Goal: Complete application form

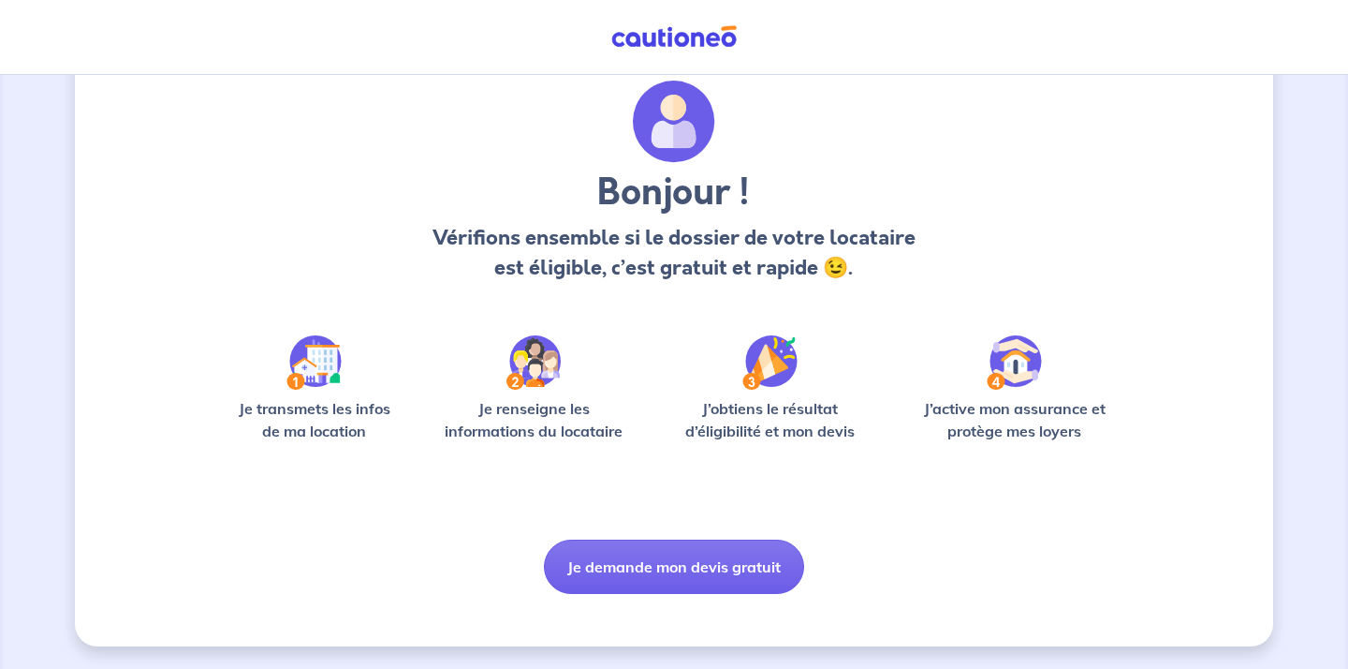
scroll to position [62, 0]
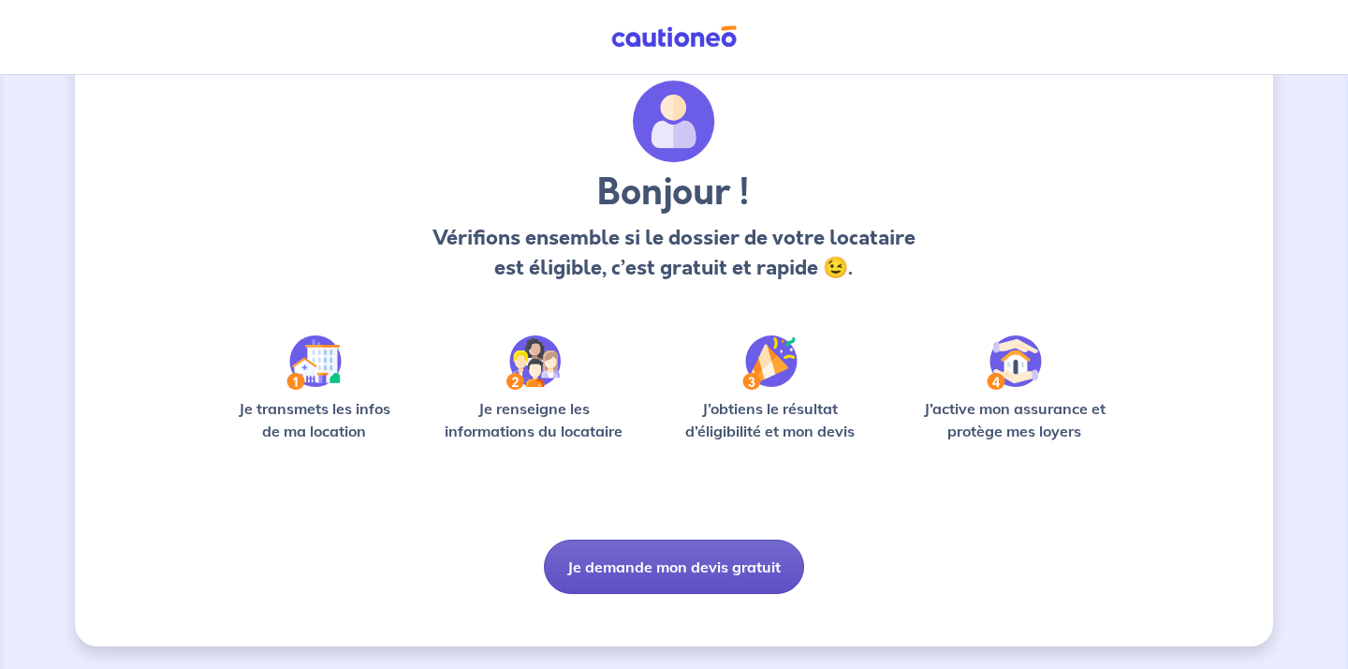
click at [649, 559] on button "Je demande mon devis gratuit" at bounding box center [674, 566] width 260 height 54
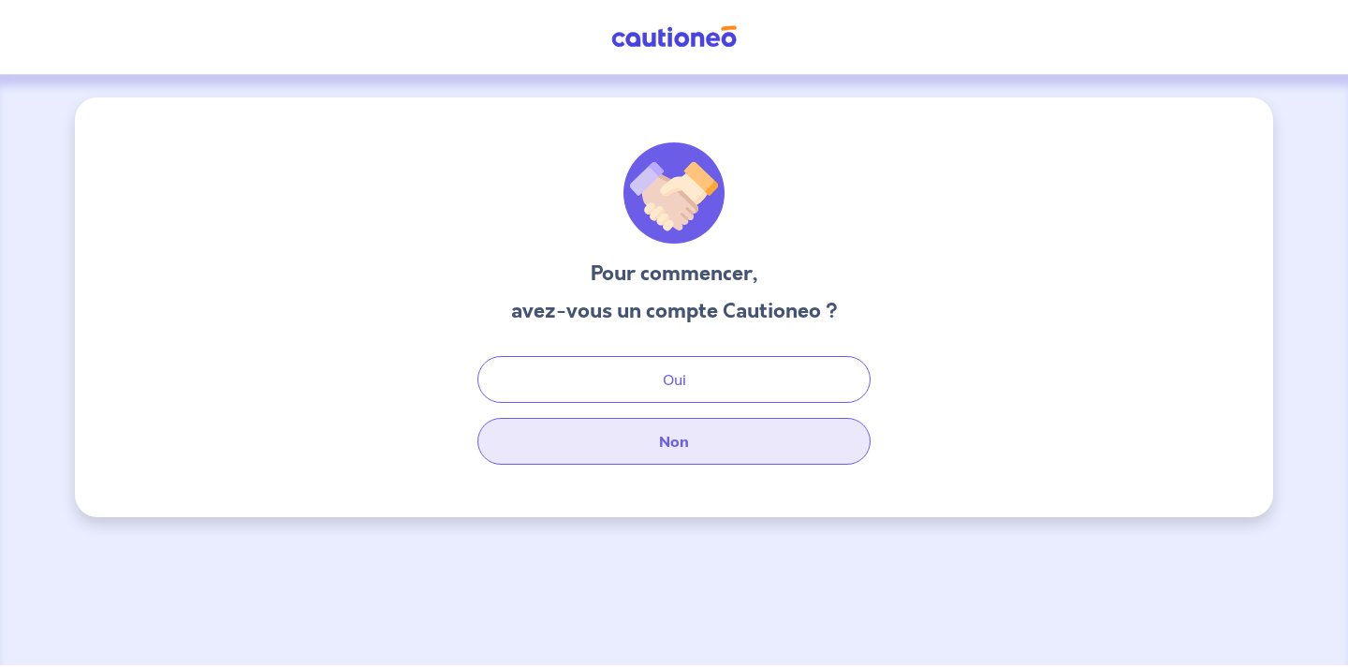
click at [651, 455] on button "Non" at bounding box center [674, 441] width 393 height 47
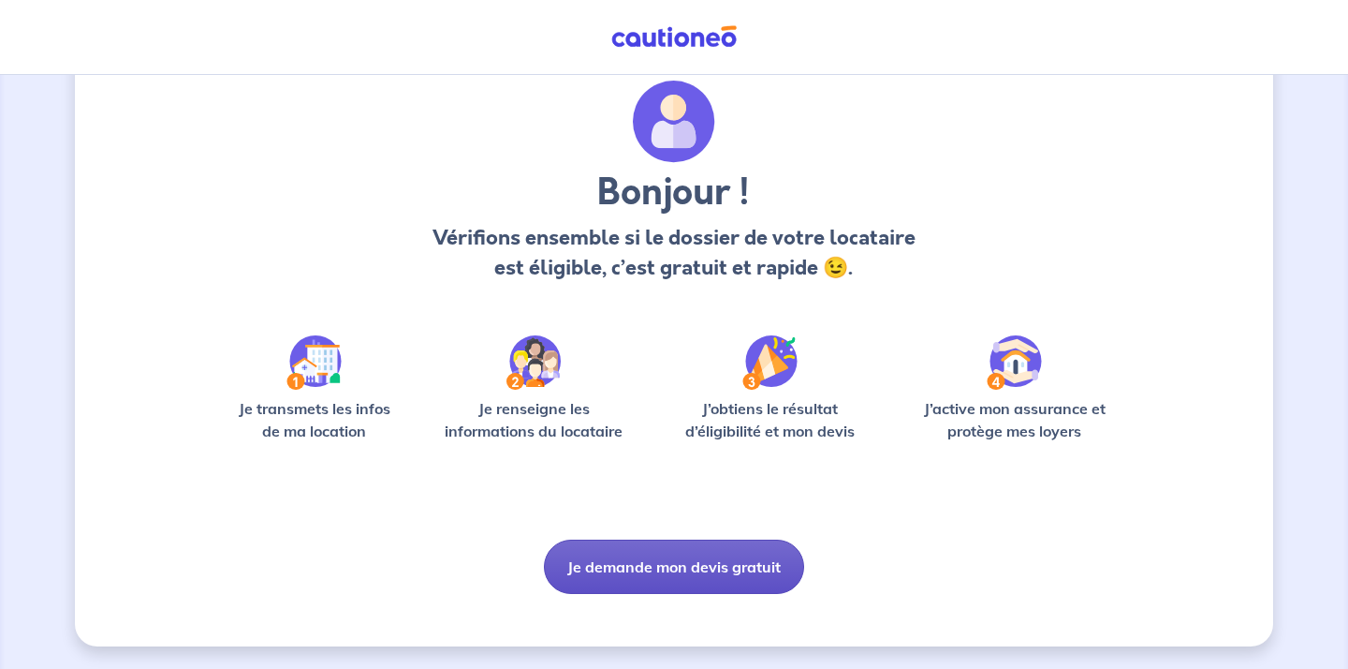
scroll to position [62, 0]
click at [661, 573] on button "Je demande mon devis gratuit" at bounding box center [674, 566] width 260 height 54
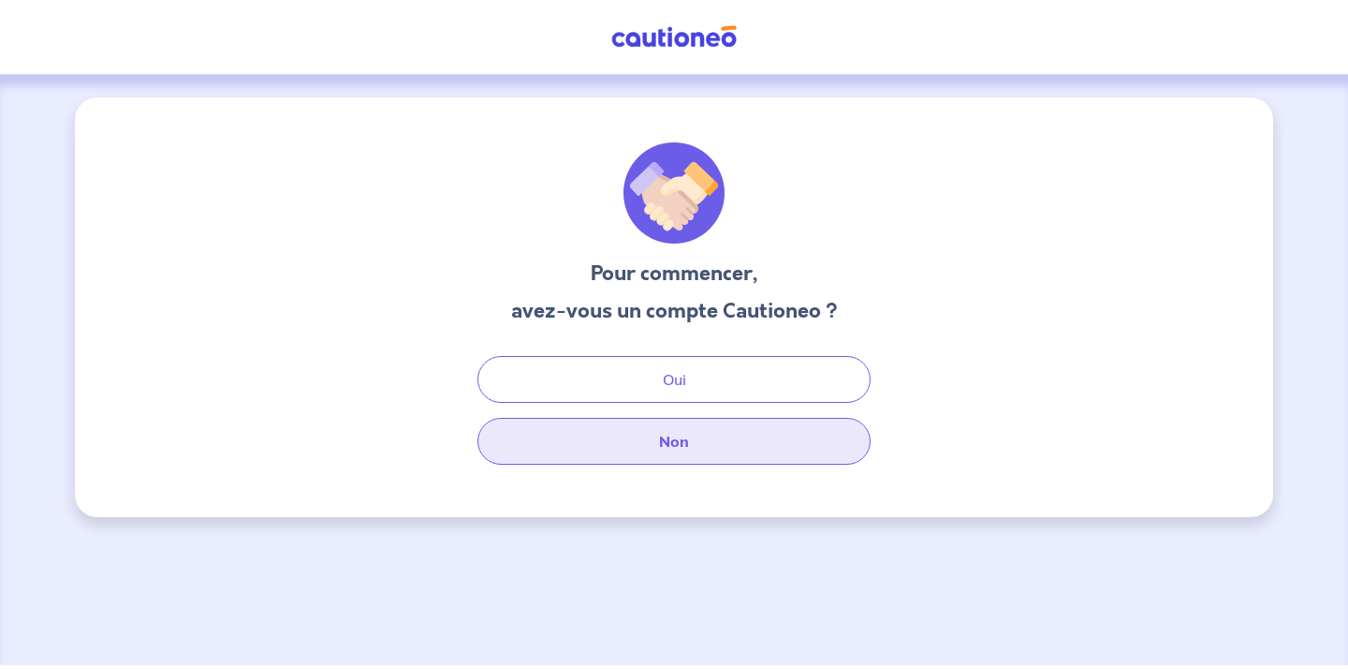
click at [653, 442] on button "Non" at bounding box center [674, 441] width 393 height 47
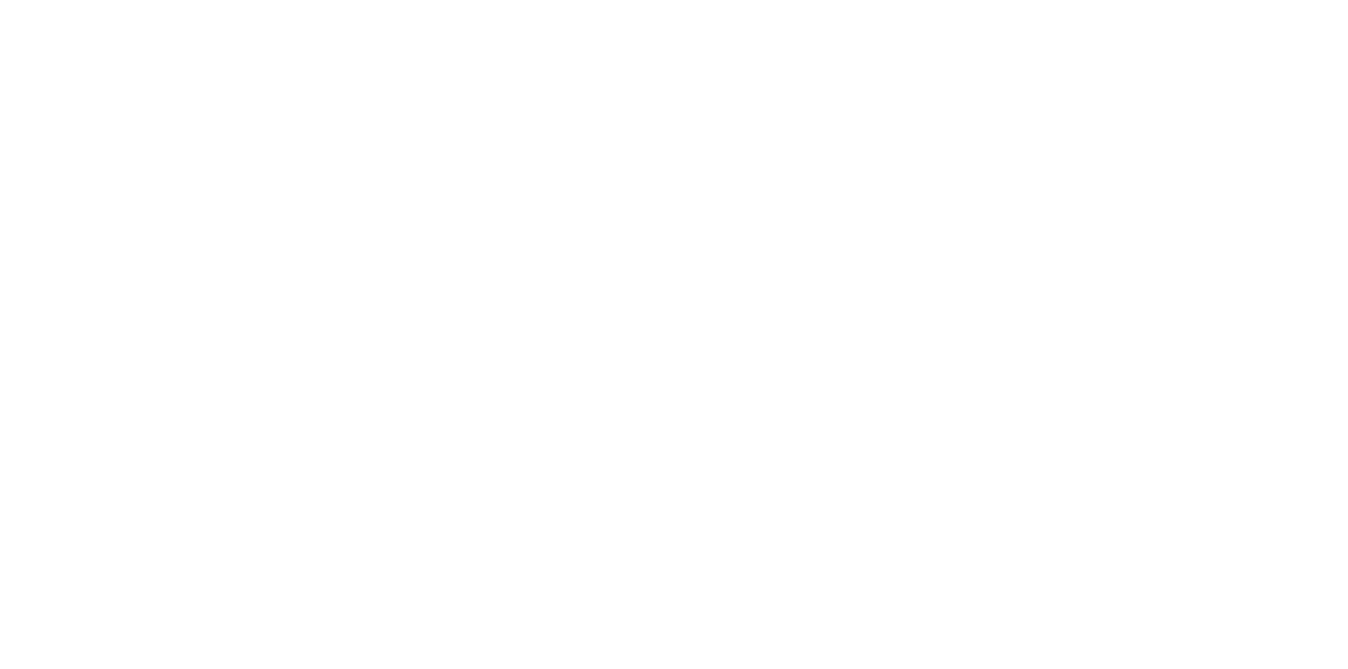
select select "FR"
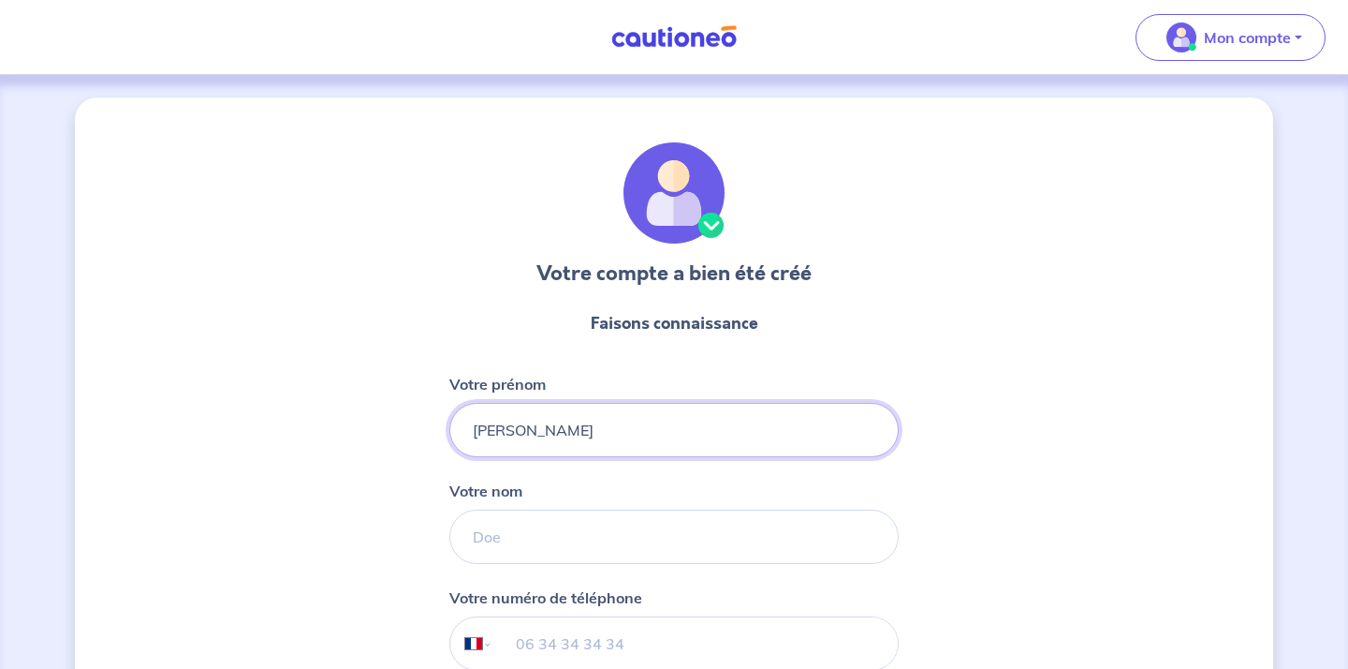
type input "[PERSON_NAME]"
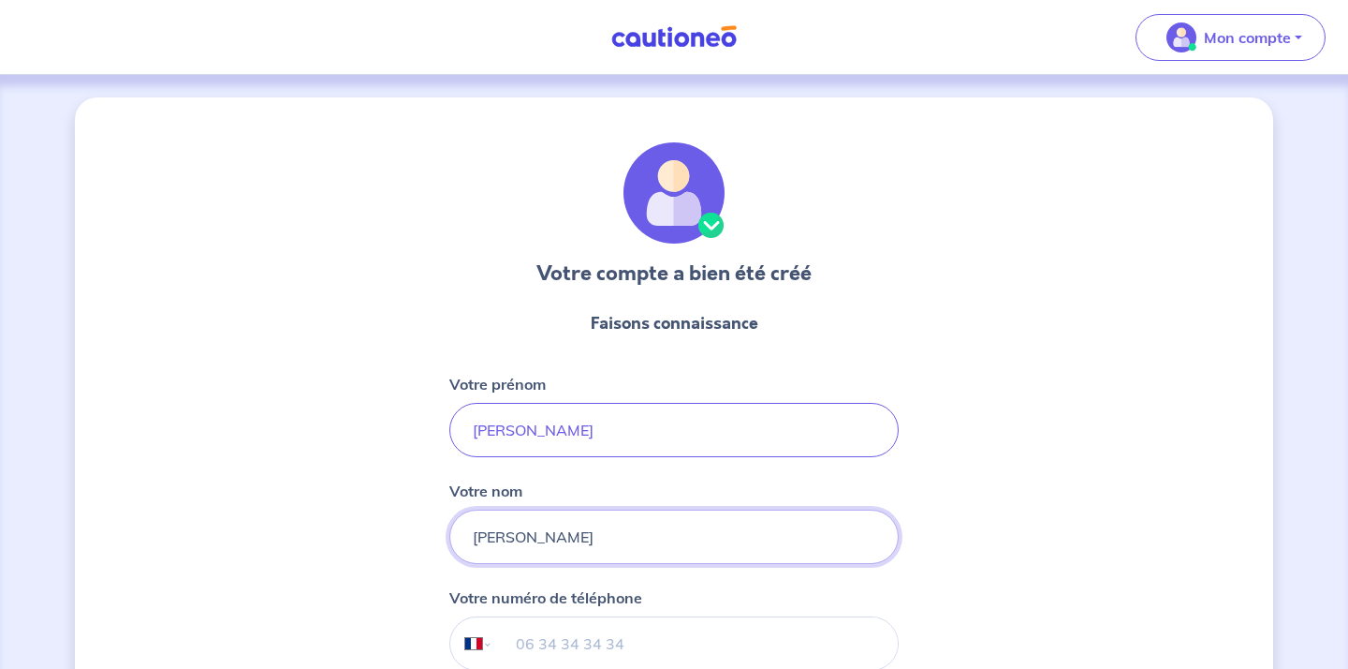
type input "[PERSON_NAME]"
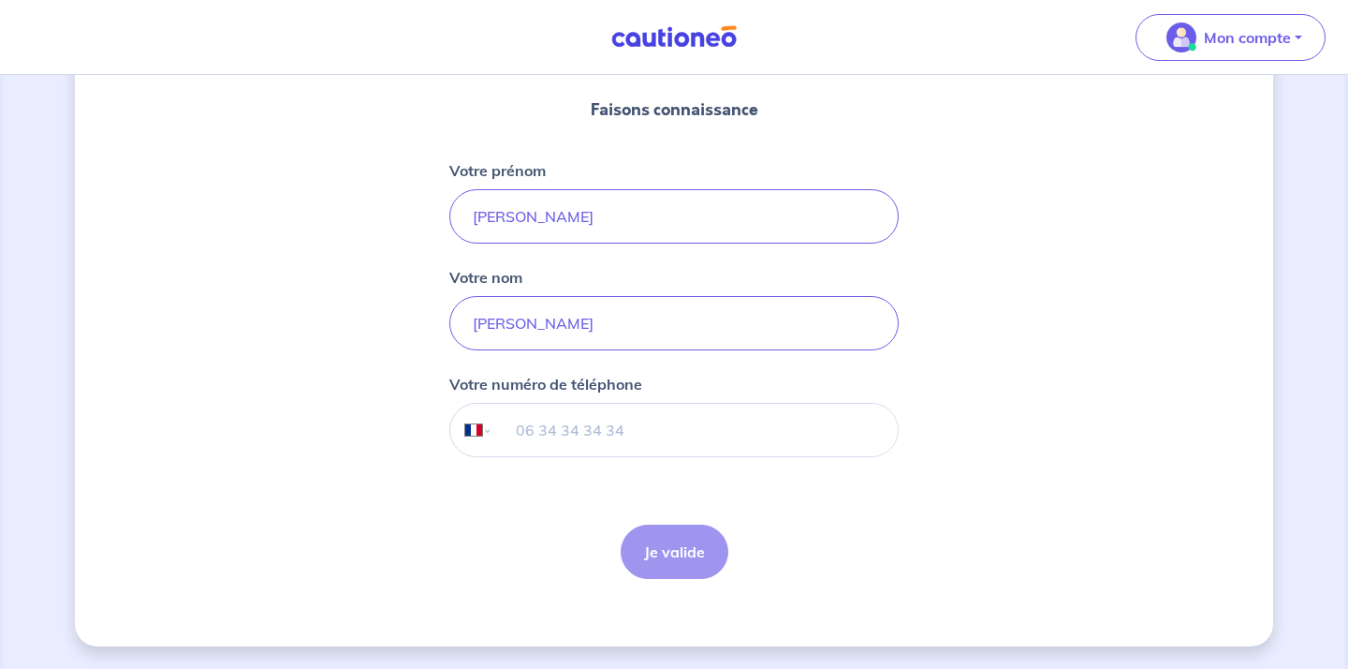
scroll to position [213, 0]
click at [526, 455] on input "tel" at bounding box center [695, 430] width 405 height 52
type input "06 34 38 89 59"
click at [677, 554] on button "Je valide" at bounding box center [675, 551] width 108 height 54
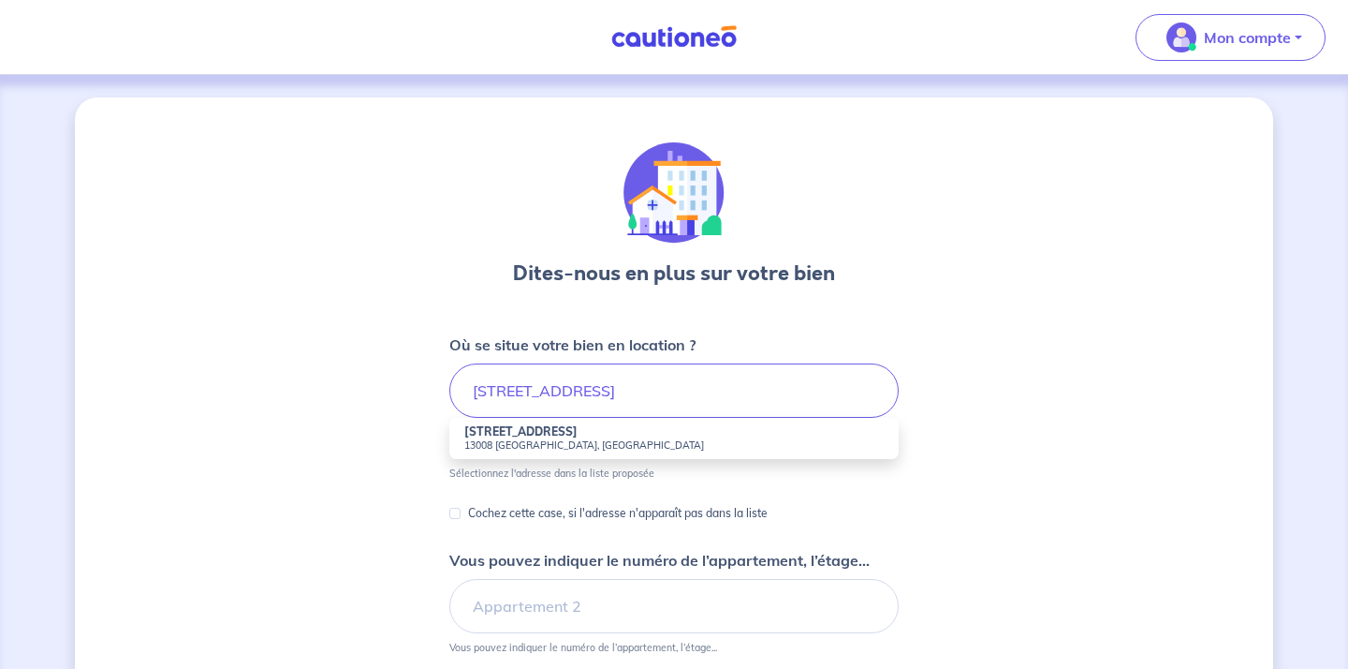
click at [570, 439] on small "13008 [GEOGRAPHIC_DATA], [GEOGRAPHIC_DATA]" at bounding box center [674, 444] width 420 height 13
type input "[STREET_ADDRESS]"
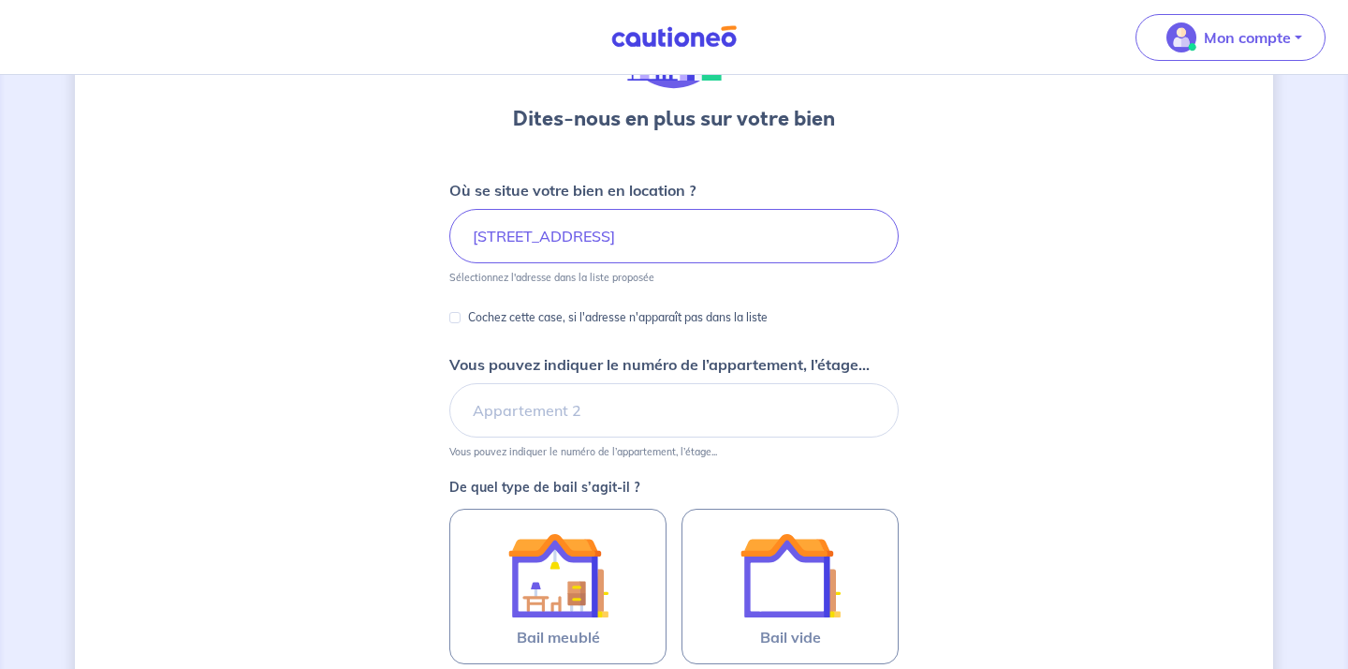
scroll to position [160, 0]
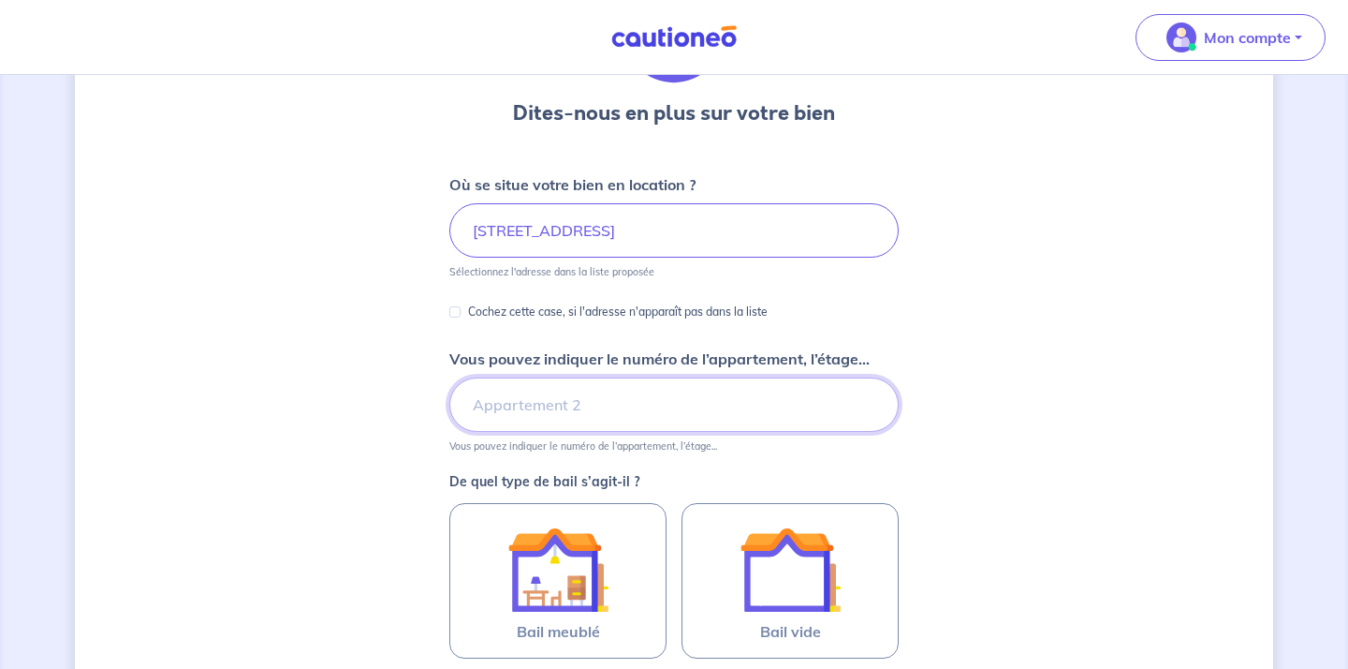
click at [639, 410] on input "Vous pouvez indiquer le numéro de l’appartement, l’étage..." at bounding box center [673, 404] width 449 height 54
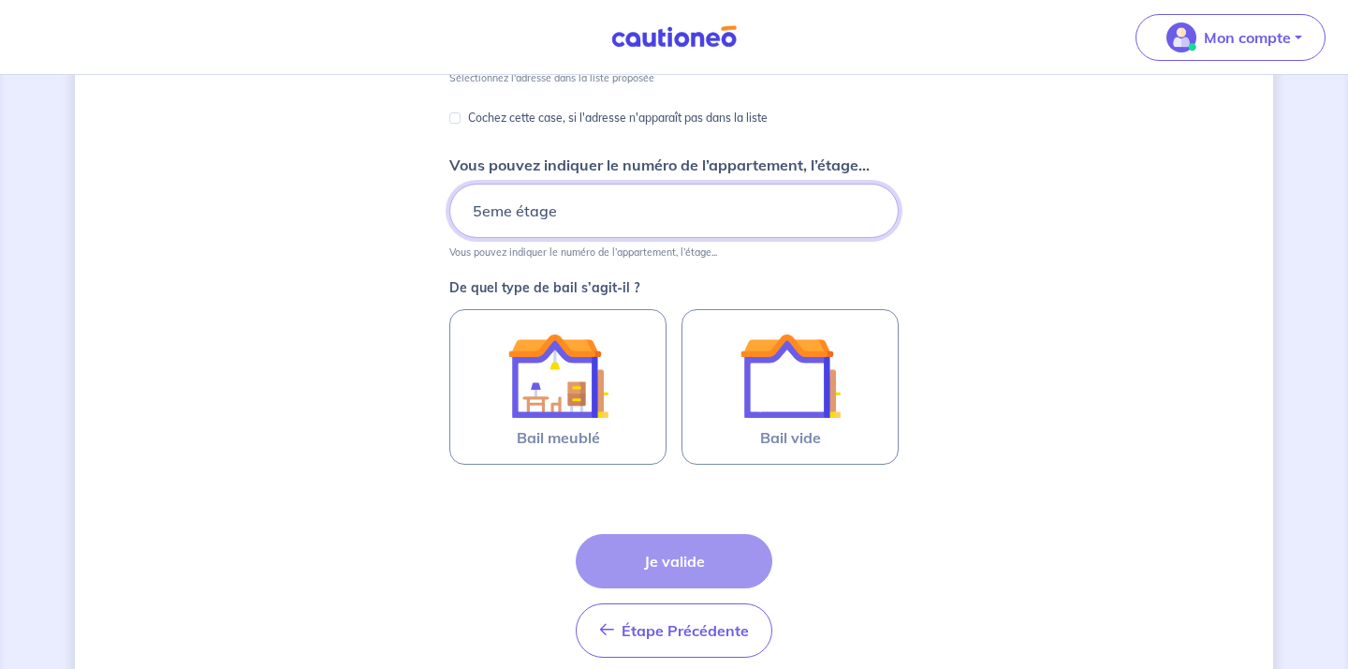
scroll to position [355, 0]
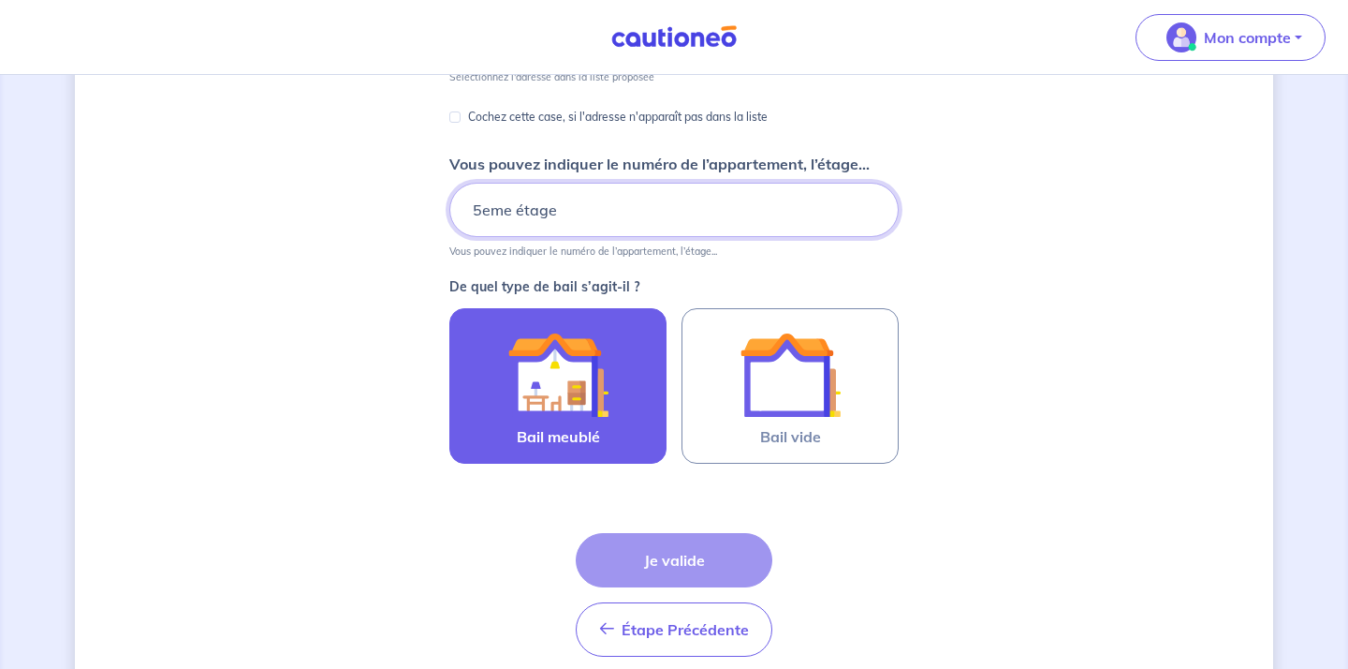
type input "5eme étage"
click at [549, 328] on img at bounding box center [558, 374] width 101 height 101
click at [0, 0] on input "Bail meublé" at bounding box center [0, 0] width 0 height 0
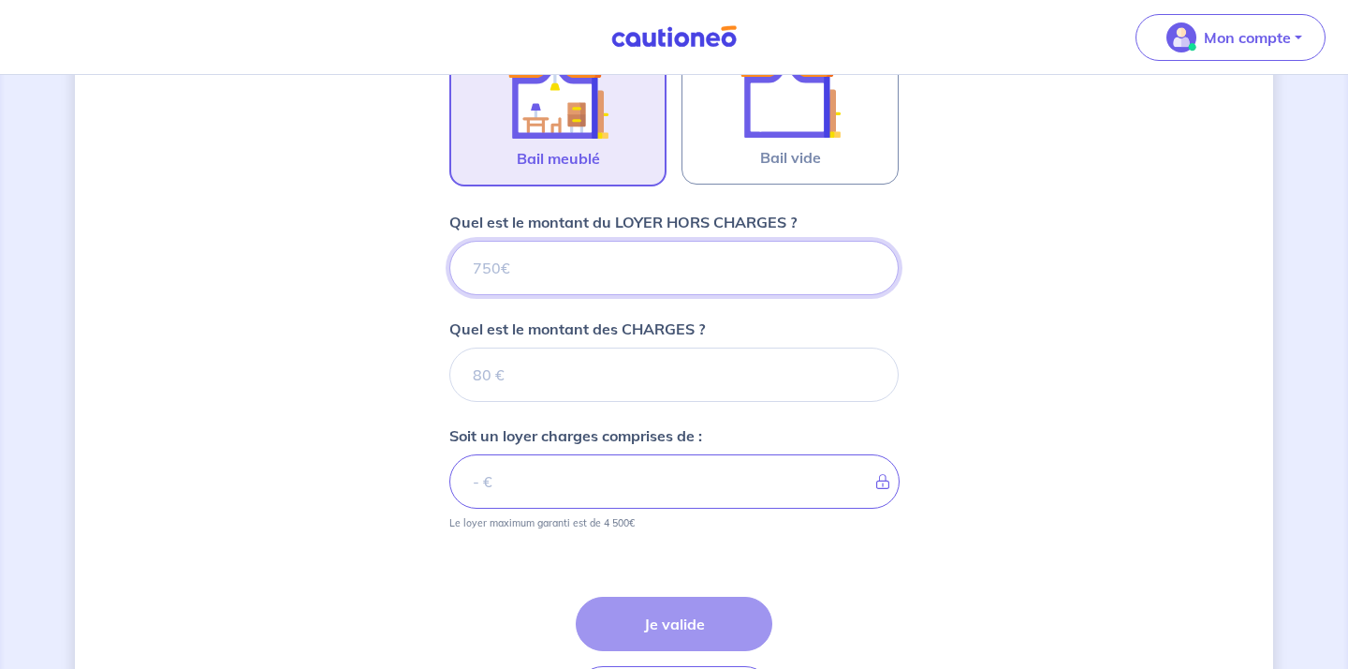
scroll to position [629, 0]
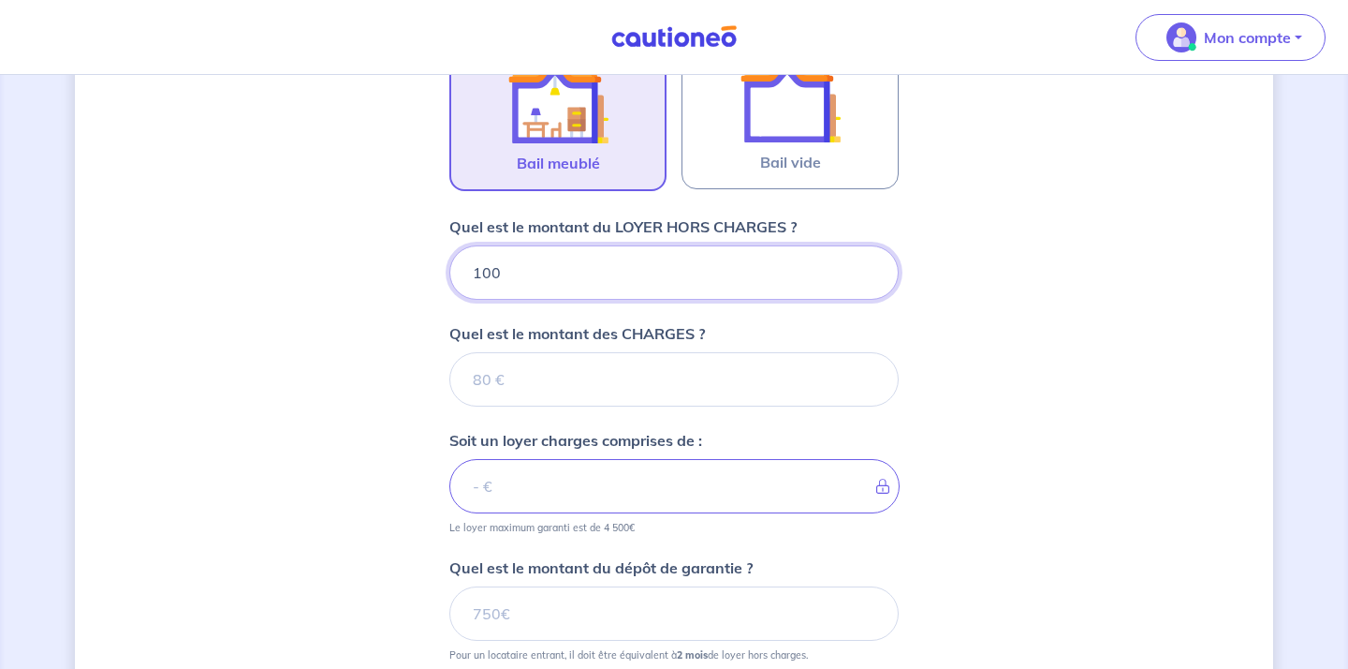
type input "1000"
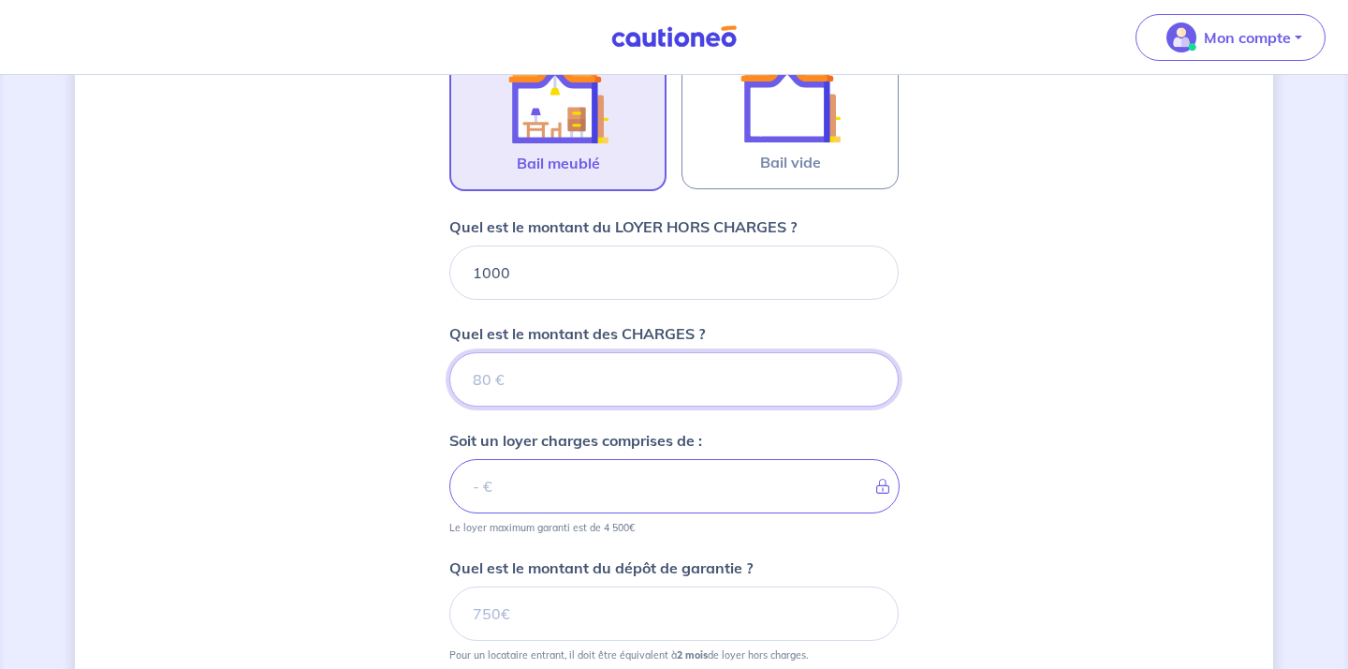
click at [695, 373] on input "Quel est le montant des CHARGES ?" at bounding box center [673, 379] width 449 height 54
type input "90"
type input "1090"
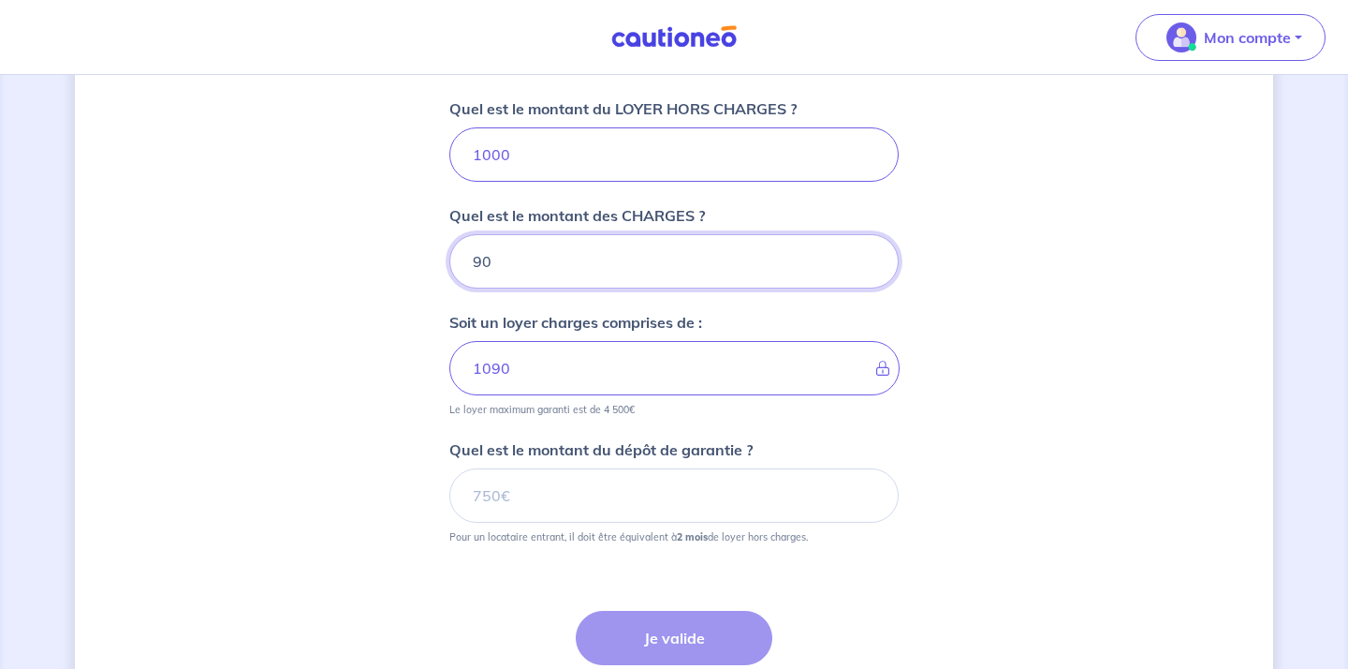
scroll to position [758, 0]
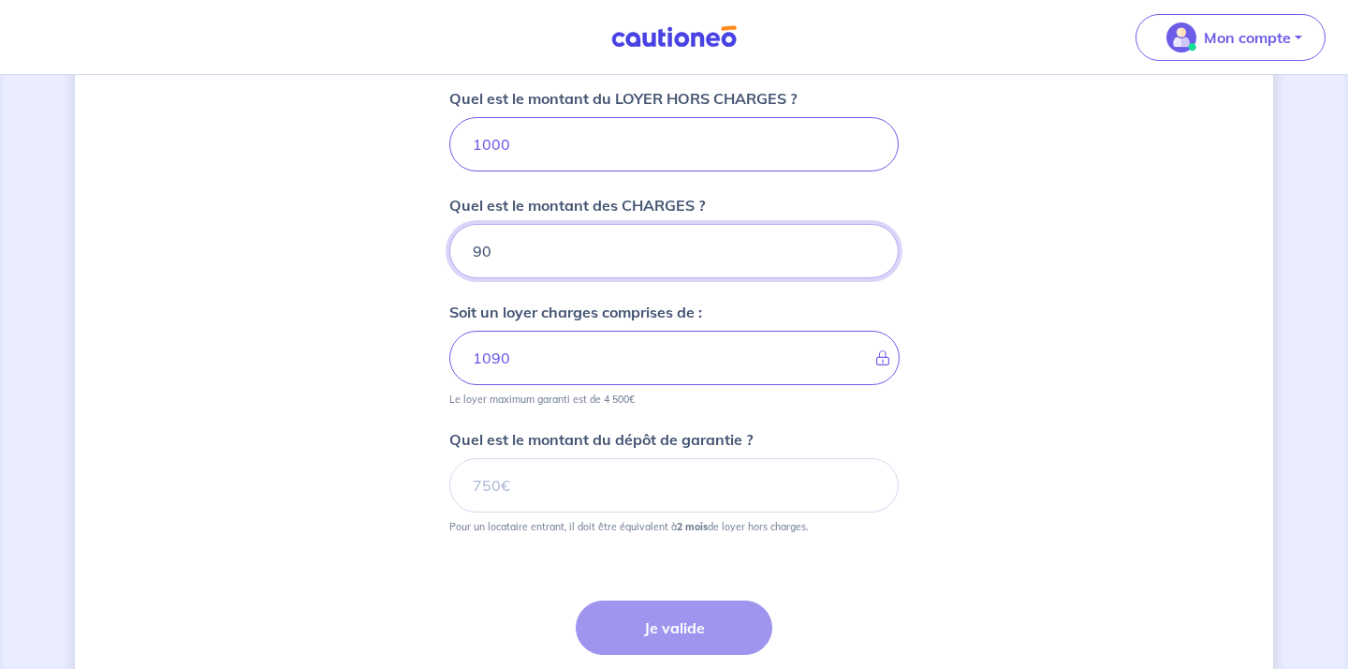
type input "90"
click at [602, 489] on input "Quel est le montant du dépôt de garantie ?" at bounding box center [673, 485] width 449 height 54
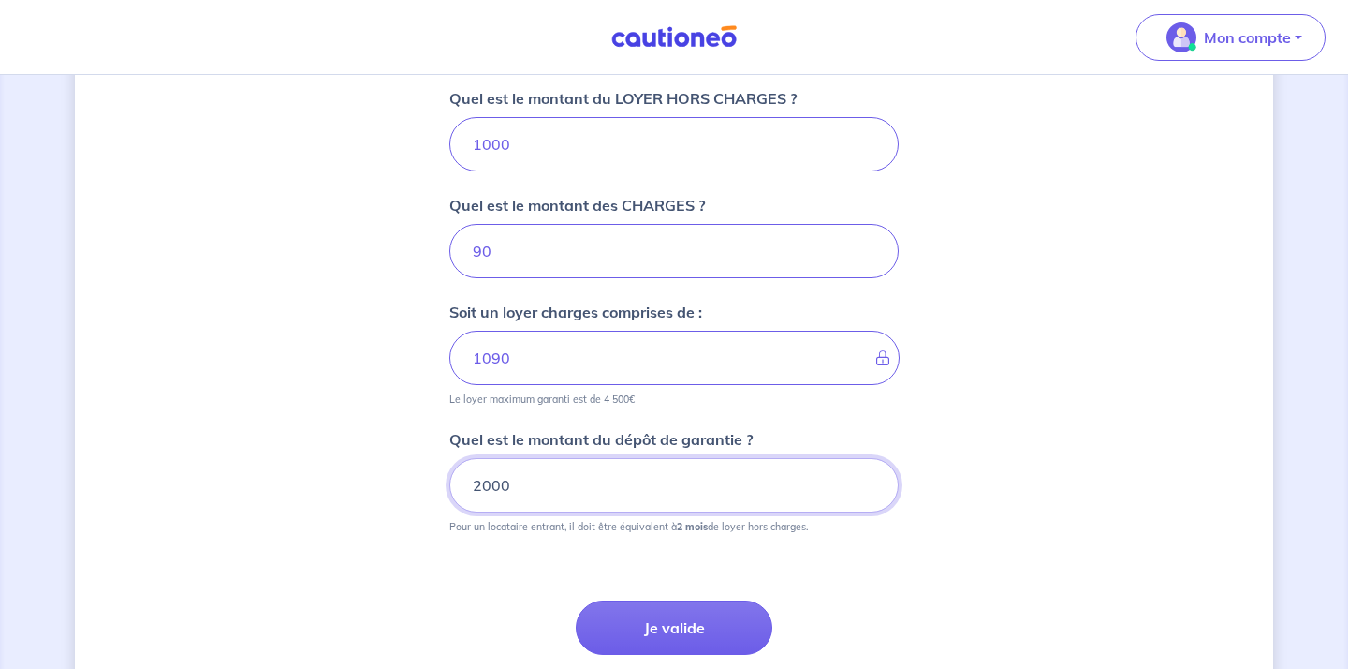
type input "2000"
click at [1075, 513] on div "Dites-nous en plus sur votre bien Où se situe votre bien en location ? [STREET_…" at bounding box center [674, 65] width 1199 height 1451
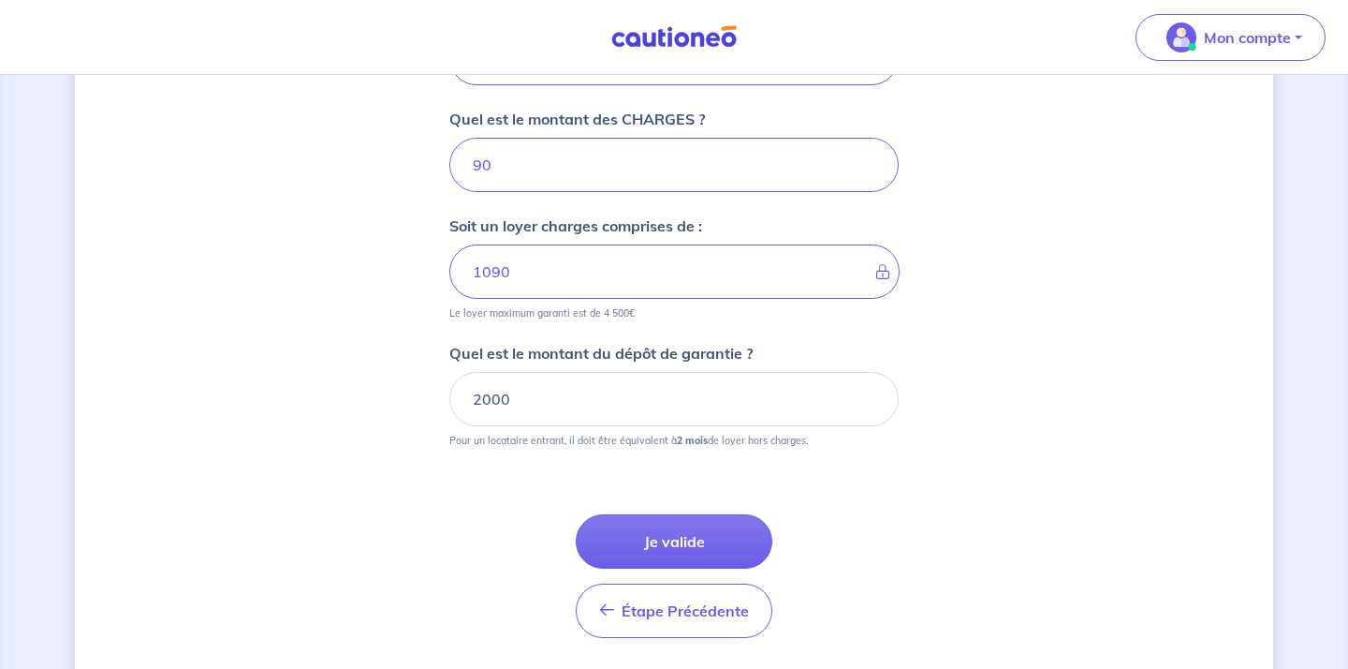
scroll to position [850, 0]
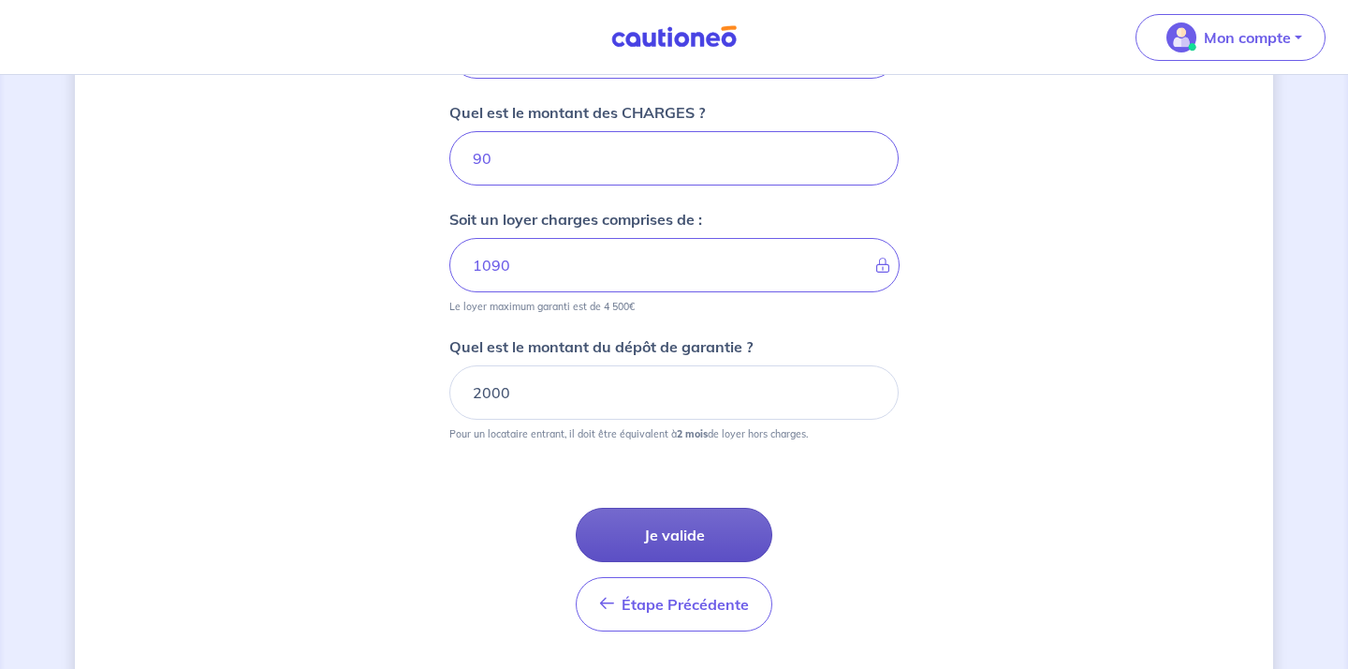
click at [664, 542] on button "Je valide" at bounding box center [674, 535] width 197 height 54
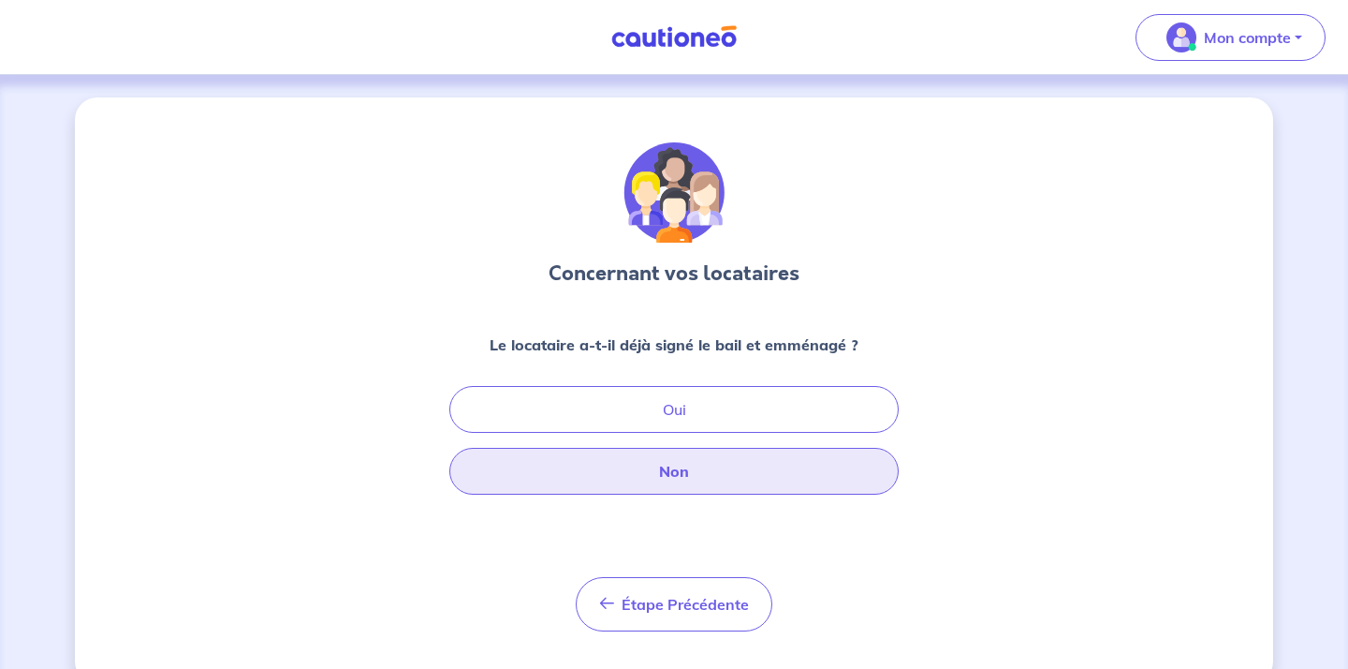
click at [659, 465] on button "Non" at bounding box center [673, 471] width 449 height 47
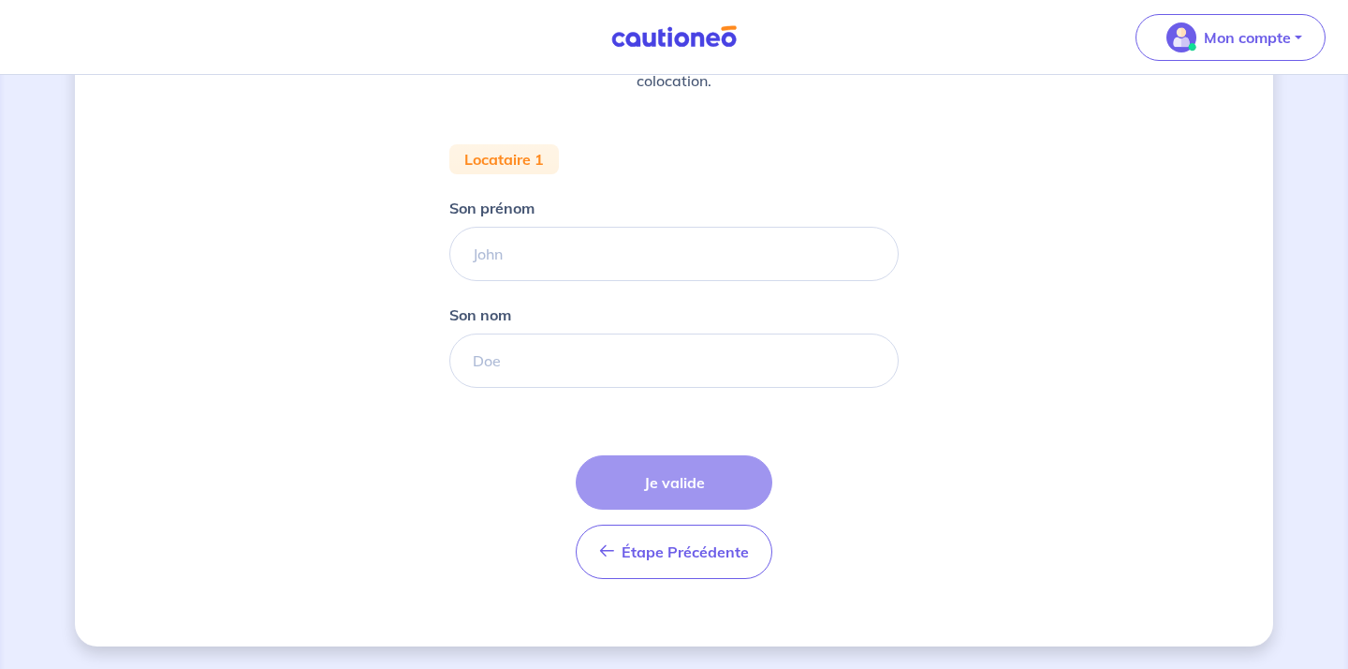
scroll to position [309, 0]
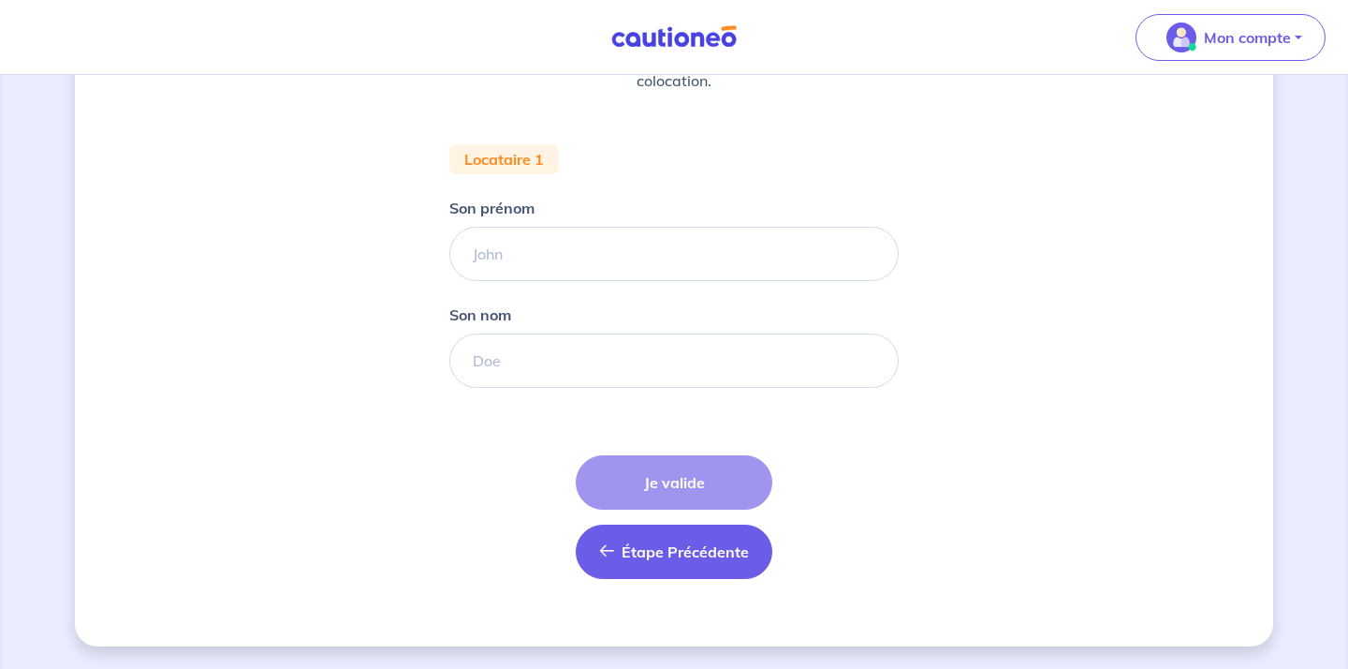
click at [657, 563] on button "Étape Précédente Précédent" at bounding box center [674, 551] width 197 height 54
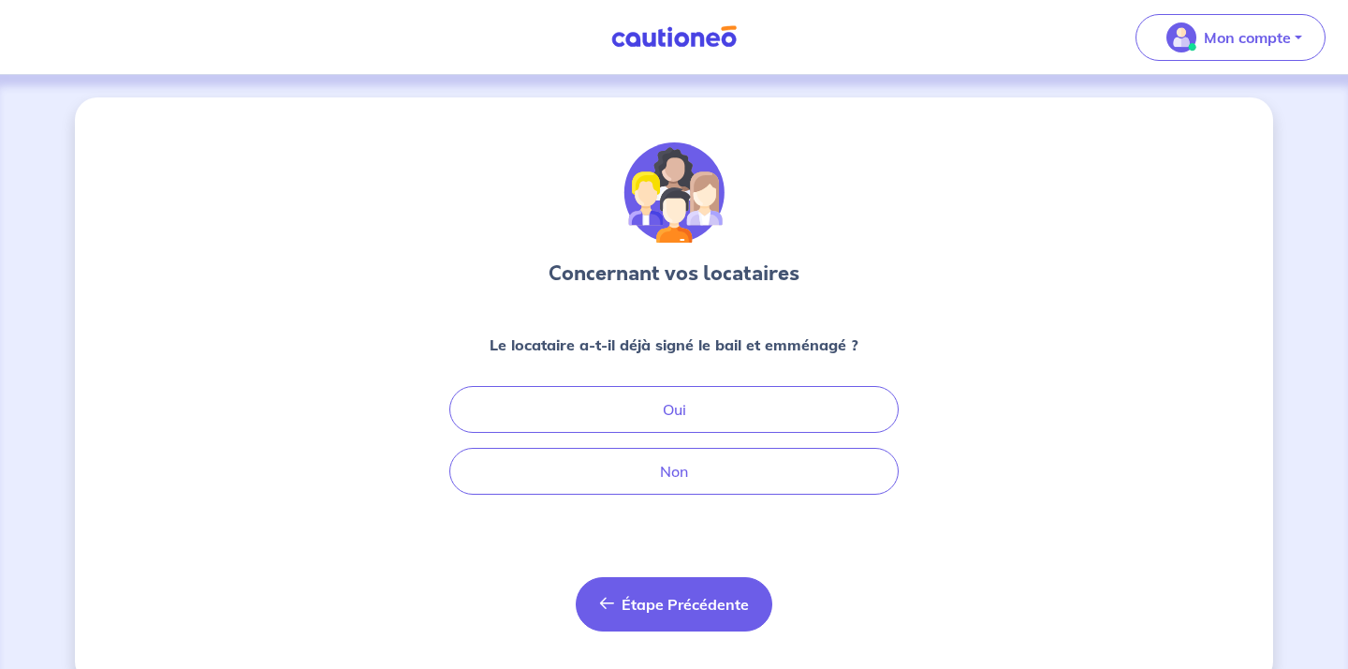
click at [683, 587] on button "Étape Précédente Précédent" at bounding box center [674, 604] width 197 height 54
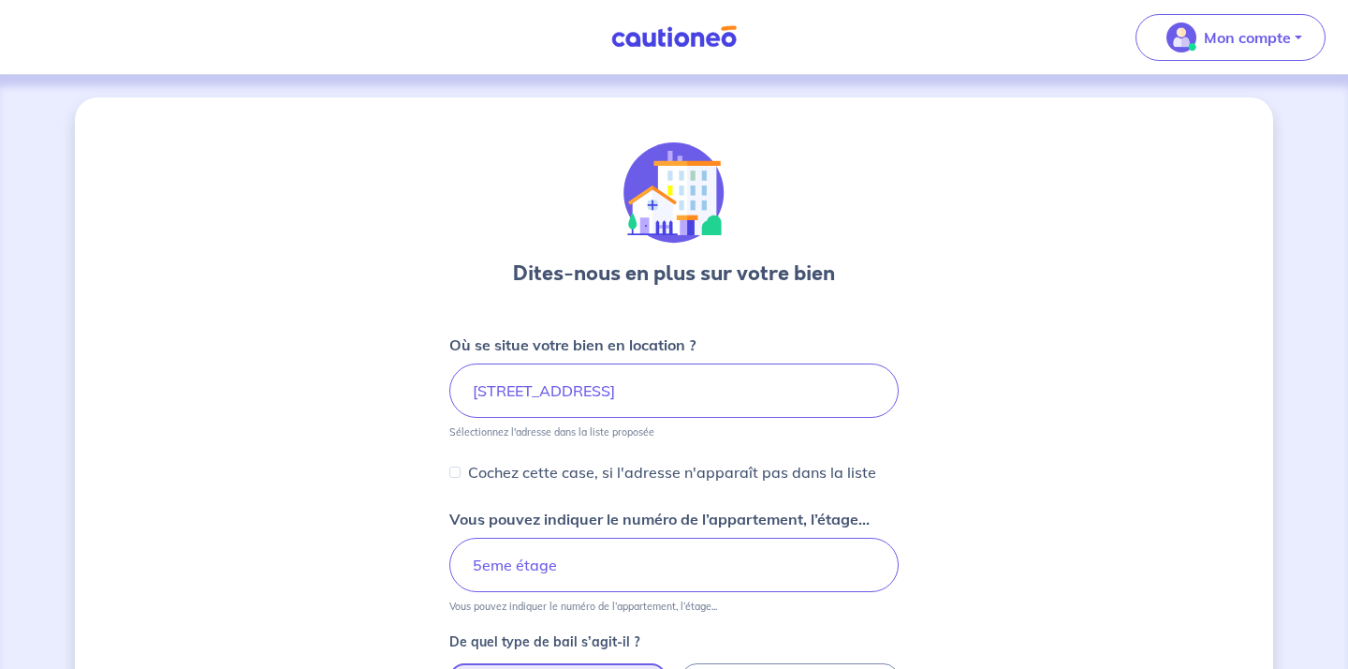
click at [667, 45] on img at bounding box center [674, 36] width 140 height 23
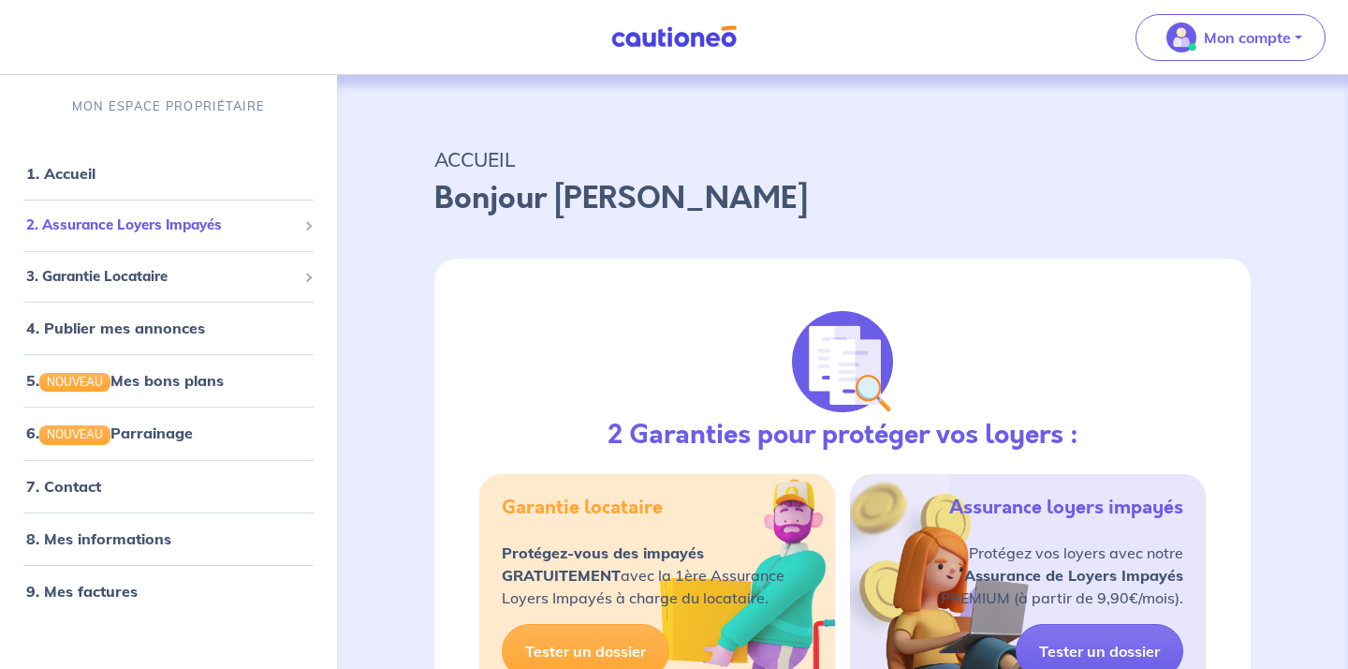
click at [196, 224] on span "2. Assurance Loyers Impayés" at bounding box center [161, 225] width 271 height 22
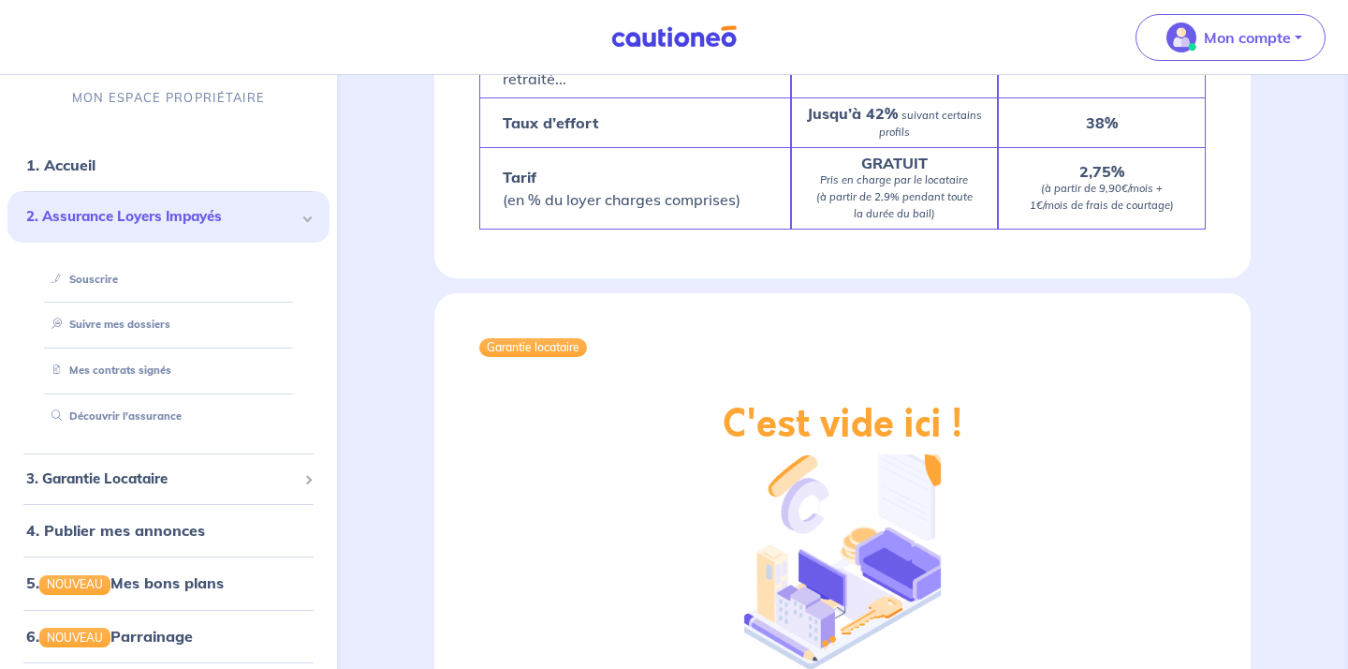
scroll to position [1163, 0]
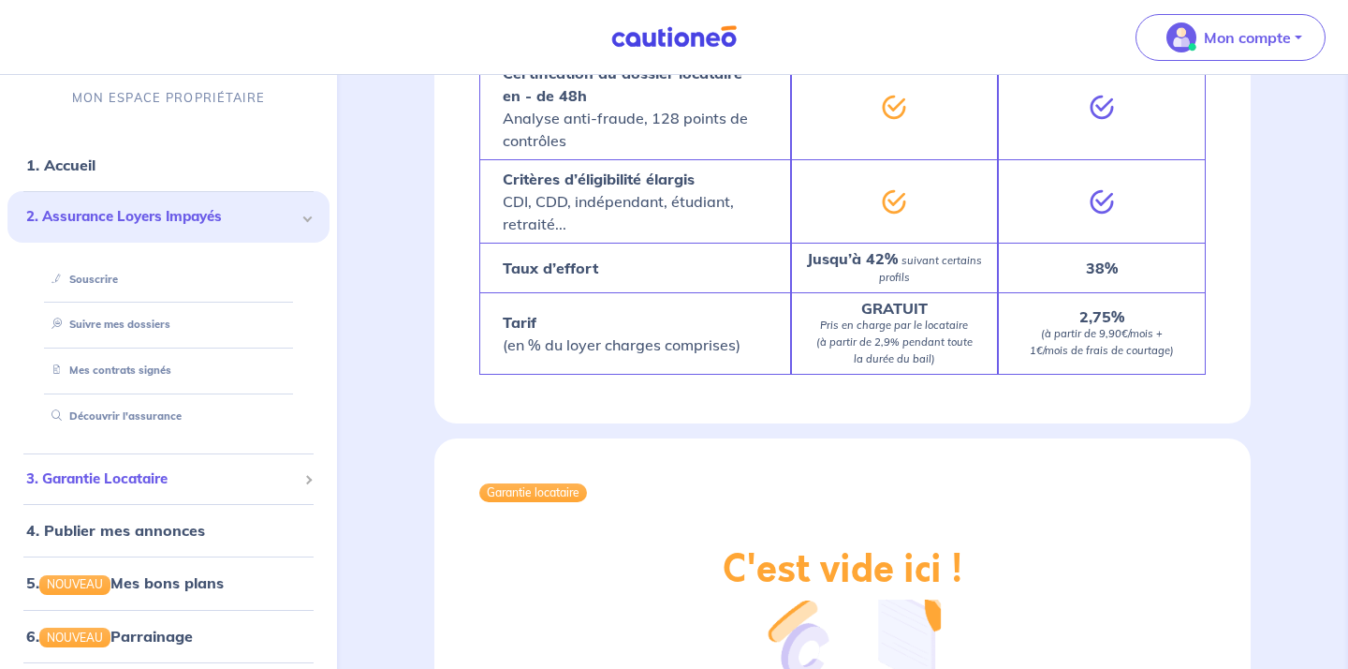
click at [234, 469] on span "3. Garantie Locataire" at bounding box center [161, 479] width 271 height 22
